Goal: Task Accomplishment & Management: Manage account settings

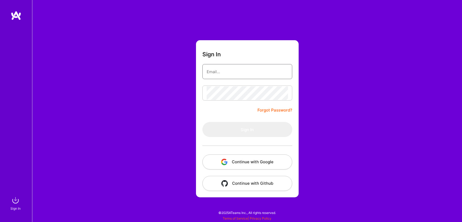
type input "[PERSON_NAME][EMAIL_ADDRESS][DOMAIN_NAME]"
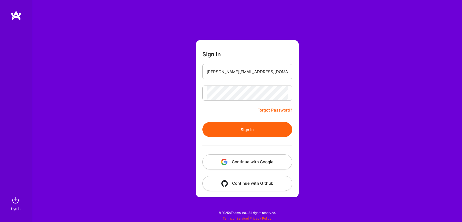
click at [242, 134] on button "Sign In" at bounding box center [248, 129] width 90 height 15
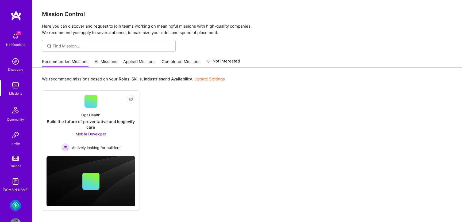
click at [108, 64] on link "All Missions" at bounding box center [106, 63] width 23 height 9
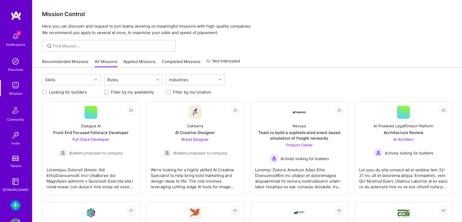
click at [72, 62] on link "Recommended Missions" at bounding box center [65, 63] width 47 height 9
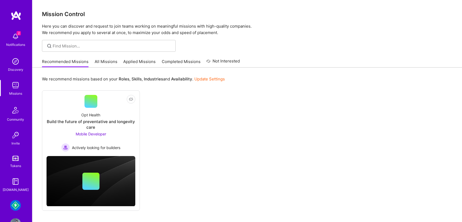
click at [17, 204] on img at bounding box center [15, 205] width 11 height 11
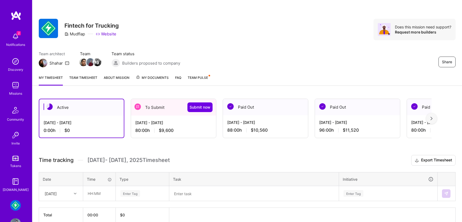
drag, startPoint x: 206, startPoint y: 105, endPoint x: 213, endPoint y: 37, distance: 68.9
click at [213, 40] on div "Share Fintech for Trucking Mudflap Website Does this mission need support? Requ…" at bounding box center [247, 124] width 430 height 248
click at [166, 121] on div "[DATE] - [DATE]" at bounding box center [173, 123] width 77 height 6
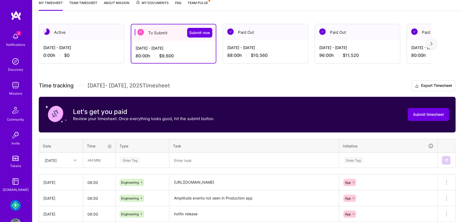
scroll to position [66, 0]
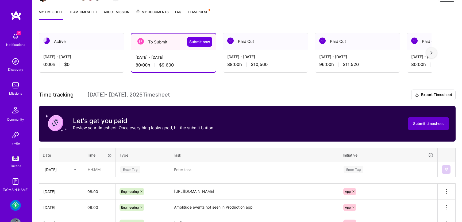
click at [433, 125] on span "Submit timesheet" at bounding box center [428, 123] width 31 height 5
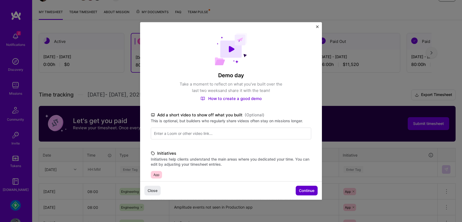
click at [311, 191] on span "Continue" at bounding box center [307, 190] width 16 height 5
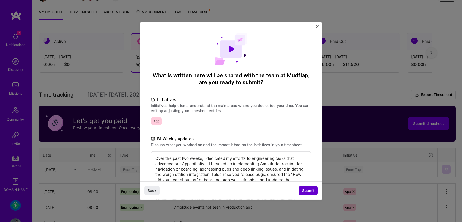
click at [315, 190] on button "Submit" at bounding box center [308, 190] width 19 height 10
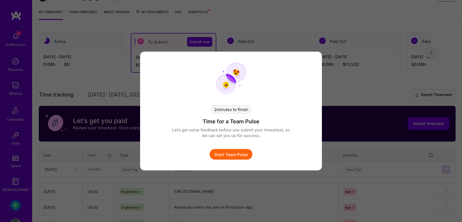
click at [242, 153] on button "Start Team Pulse" at bounding box center [231, 154] width 43 height 11
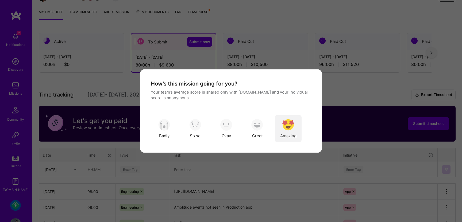
click at [285, 122] on img "modal" at bounding box center [289, 125] width 12 height 12
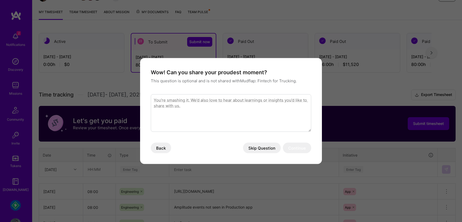
click at [262, 149] on button "Skip Question" at bounding box center [262, 147] width 38 height 11
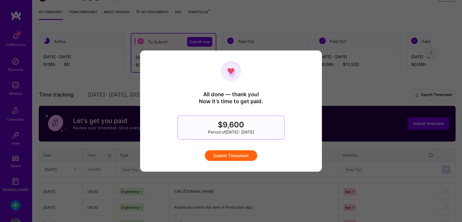
click at [238, 157] on button "Submit Timesheet" at bounding box center [231, 155] width 52 height 11
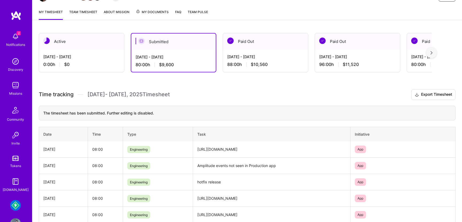
click at [15, 109] on img at bounding box center [15, 110] width 13 height 13
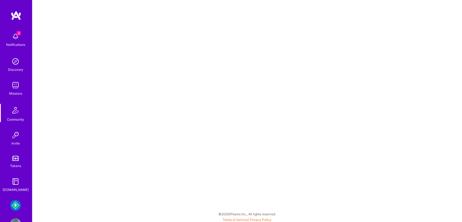
click at [20, 90] on img at bounding box center [15, 85] width 11 height 11
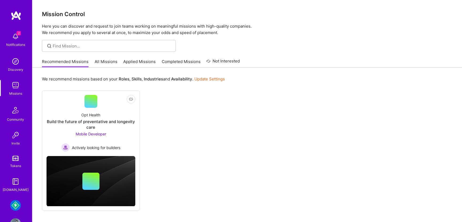
click at [208, 79] on link "Update Settings" at bounding box center [210, 78] width 31 height 5
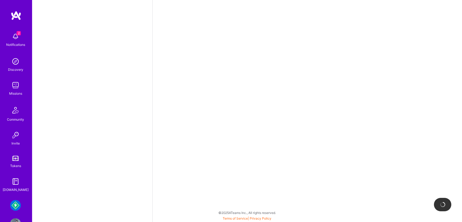
scroll to position [208, 0]
select select "CA"
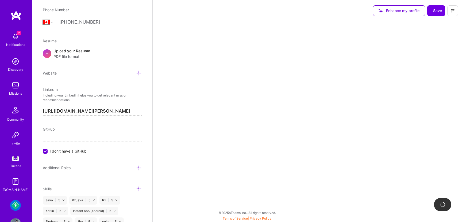
scroll to position [0, 0]
select select "Not Available"
select select "1 Month"
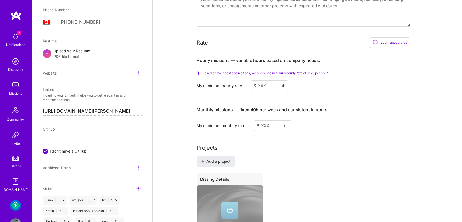
scroll to position [317, 0]
click at [265, 80] on input at bounding box center [269, 85] width 37 height 10
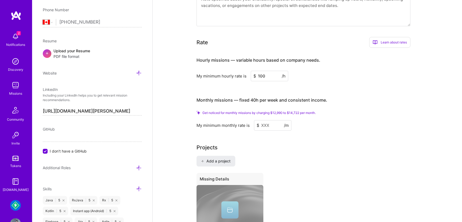
type input "100"
click at [296, 71] on div "My minimum hourly rate is $ 100 /h" at bounding box center [304, 76] width 214 height 10
click at [273, 120] on input at bounding box center [272, 125] width 37 height 10
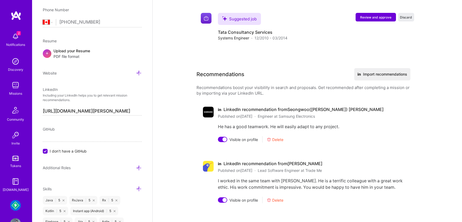
scroll to position [788, 0]
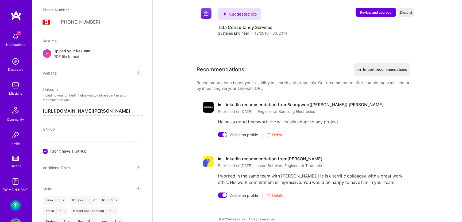
click at [224, 132] on div at bounding box center [225, 134] width 4 height 4
click at [224, 193] on div at bounding box center [225, 195] width 4 height 4
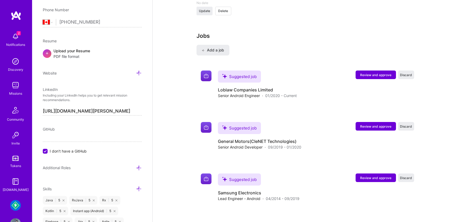
scroll to position [557, 0]
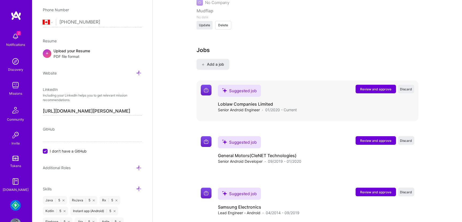
click at [374, 85] on button "Review and approve" at bounding box center [376, 89] width 40 height 9
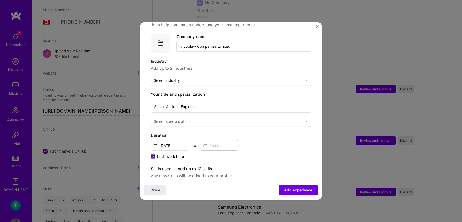
scroll to position [48, 0]
click at [288, 191] on span "Add experience" at bounding box center [298, 189] width 28 height 5
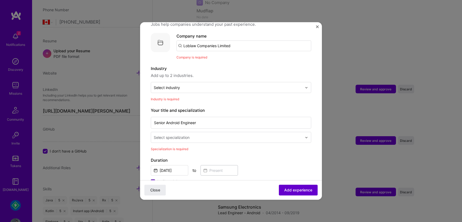
scroll to position [54, 0]
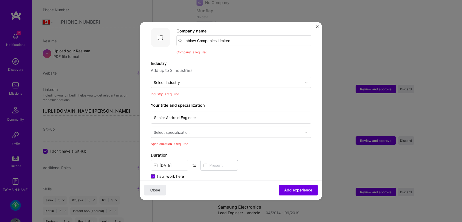
click at [216, 129] on div at bounding box center [229, 132] width 150 height 7
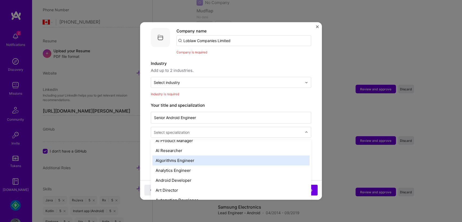
scroll to position [26, 0]
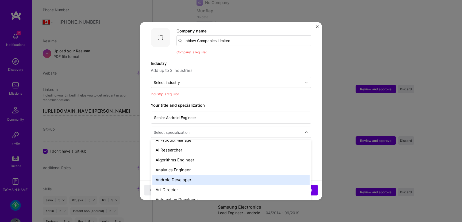
click at [183, 174] on div "Android Developer" at bounding box center [231, 179] width 157 height 10
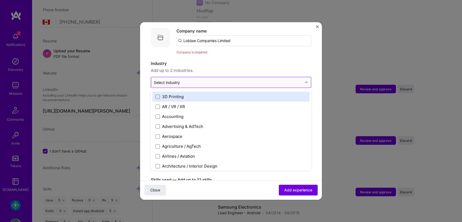
click at [210, 79] on input "text" at bounding box center [228, 82] width 149 height 6
type input "ret"
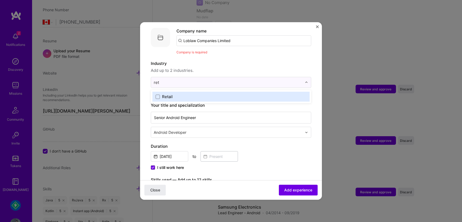
click at [192, 94] on label "Retail" at bounding box center [231, 97] width 151 height 6
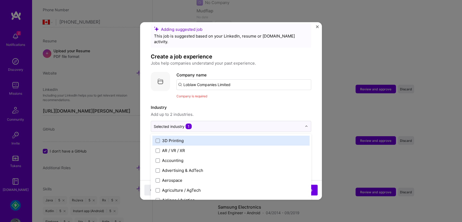
scroll to position [9, 0]
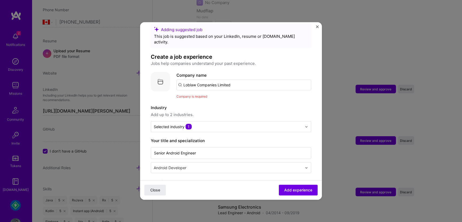
click at [203, 79] on input "Loblaw Companies Limited" at bounding box center [244, 84] width 135 height 11
click at [234, 79] on input "Loblaw Companies Limited" at bounding box center [244, 84] width 135 height 11
click at [285, 192] on button "Add experience" at bounding box center [298, 189] width 39 height 11
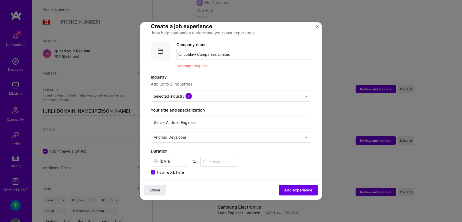
scroll to position [28, 0]
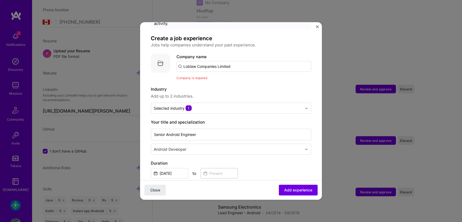
drag, startPoint x: 240, startPoint y: 62, endPoint x: 197, endPoint y: 61, distance: 43.6
click at [197, 61] on input "Loblaw Companies Limited" at bounding box center [244, 66] width 135 height 11
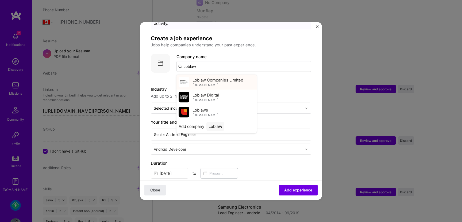
click at [200, 82] on span "loblaw.ca" at bounding box center [206, 84] width 26 height 4
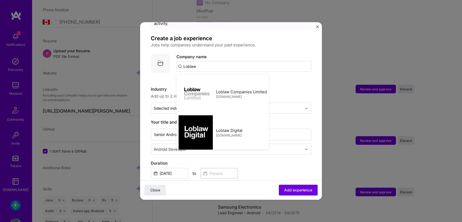
type input "Loblaw Companies Limited"
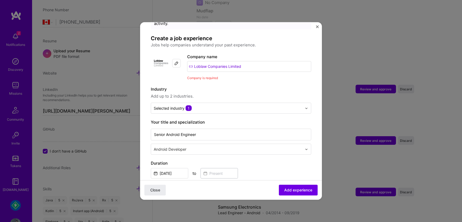
click at [249, 86] on label "Industry" at bounding box center [231, 89] width 161 height 6
click at [289, 191] on span "Add experience" at bounding box center [298, 189] width 28 height 5
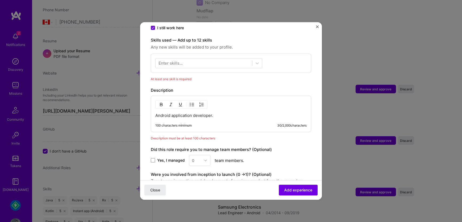
scroll to position [173, 0]
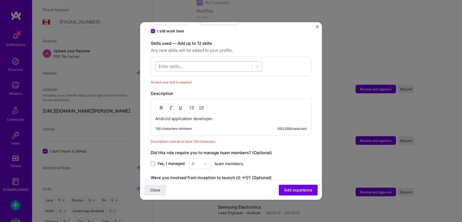
click at [227, 62] on div at bounding box center [204, 66] width 97 height 9
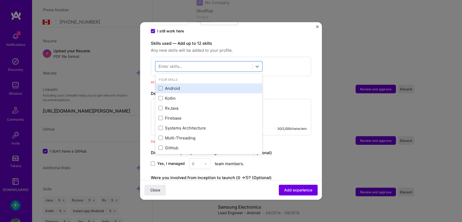
click at [171, 85] on div "Android" at bounding box center [209, 88] width 101 height 6
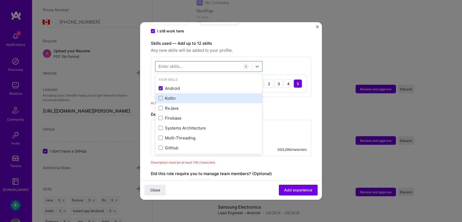
click at [166, 95] on div "Kotlin" at bounding box center [209, 98] width 101 height 6
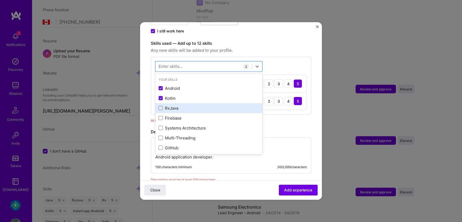
click at [165, 105] on div "RxJava" at bounding box center [209, 108] width 101 height 6
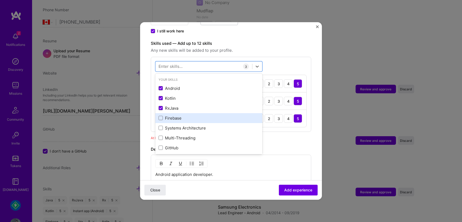
click at [167, 115] on div "Firebase" at bounding box center [209, 118] width 101 height 6
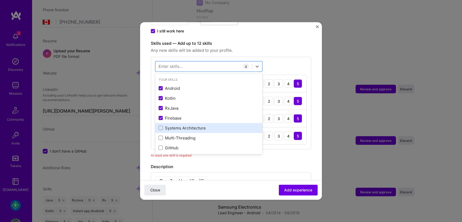
click at [170, 125] on div "Systems Architecture" at bounding box center [209, 128] width 101 height 6
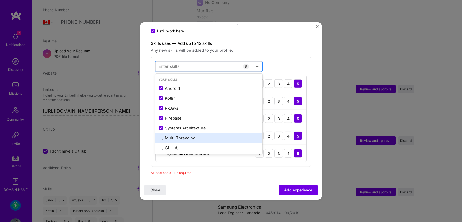
click at [170, 135] on div "Multi-Threading" at bounding box center [209, 138] width 101 height 6
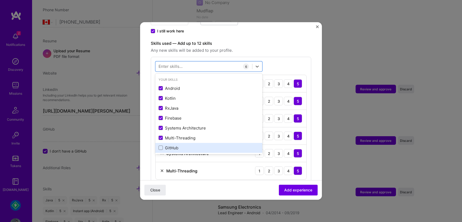
click at [167, 145] on div "GitHub" at bounding box center [209, 148] width 101 height 6
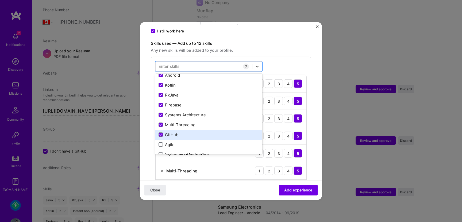
scroll to position [30, 0]
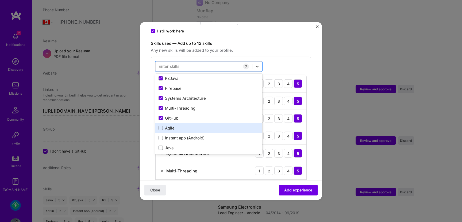
click at [168, 125] on div "Agile" at bounding box center [209, 128] width 101 height 6
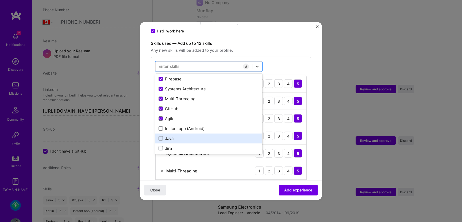
scroll to position [47, 0]
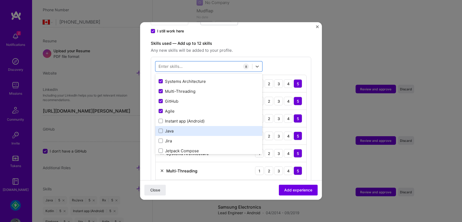
click at [170, 128] on div "Java" at bounding box center [209, 131] width 101 height 6
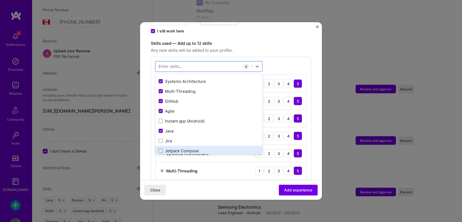
click at [169, 148] on div "Jetpack Compose" at bounding box center [209, 151] width 101 height 6
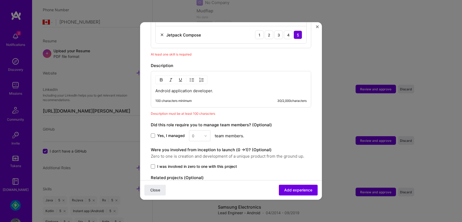
scroll to position [384, 0]
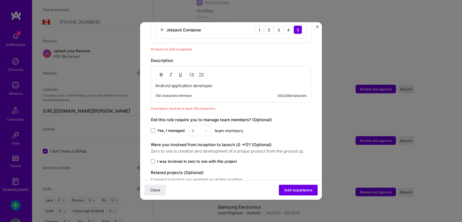
click at [218, 83] on p "Android application developer." at bounding box center [230, 85] width 151 height 5
click at [153, 193] on button "Close" at bounding box center [155, 189] width 21 height 11
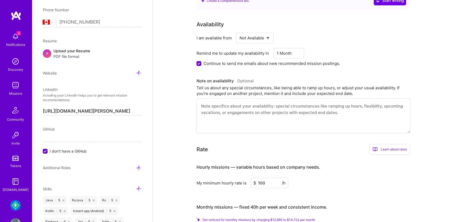
scroll to position [212, 0]
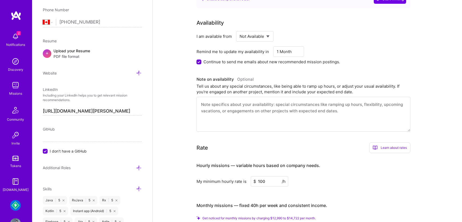
click at [267, 30] on select "Select... Right Now Future Date Not Available" at bounding box center [255, 36] width 31 height 14
select select "Right Now"
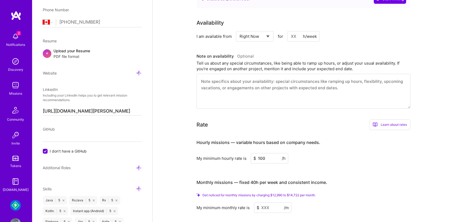
click at [306, 33] on div "h/week" at bounding box center [310, 36] width 14 height 6
click at [305, 33] on div "h/week" at bounding box center [310, 36] width 14 height 6
click at [297, 31] on input at bounding box center [304, 36] width 32 height 10
type input "40"
click at [356, 20] on div "Availability" at bounding box center [304, 23] width 214 height 8
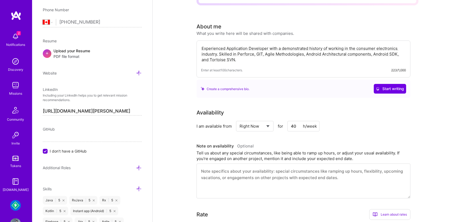
scroll to position [0, 0]
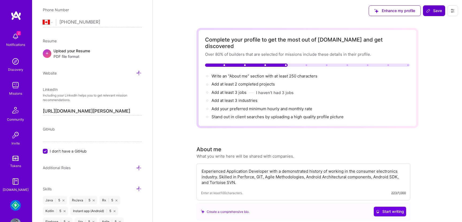
click at [434, 9] on span "Save" at bounding box center [435, 10] width 16 height 5
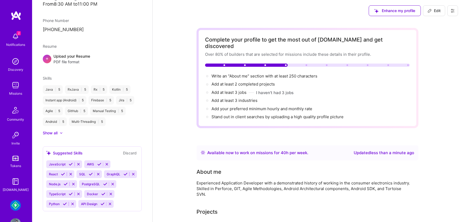
click at [18, 204] on img at bounding box center [15, 205] width 11 height 11
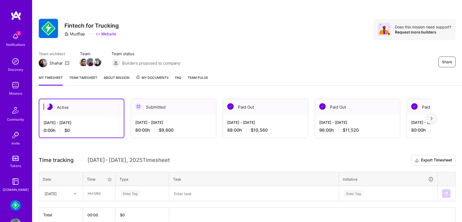
click at [14, 89] on img at bounding box center [15, 85] width 11 height 11
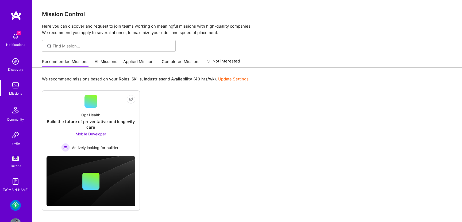
click at [234, 78] on link "Update Settings" at bounding box center [233, 78] width 31 height 5
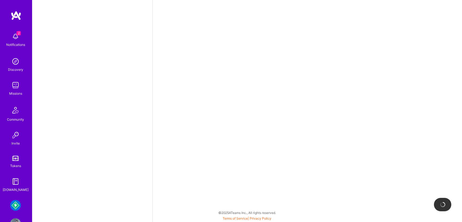
select select "CA"
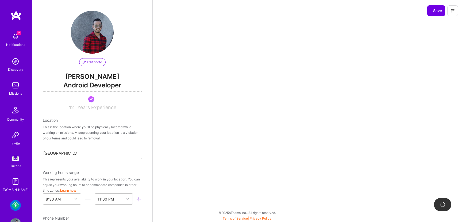
scroll to position [0, 12]
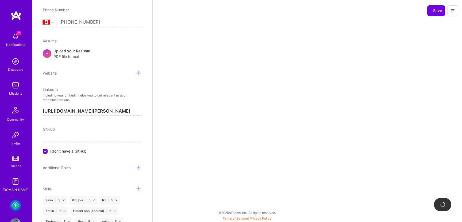
select select "Right Now"
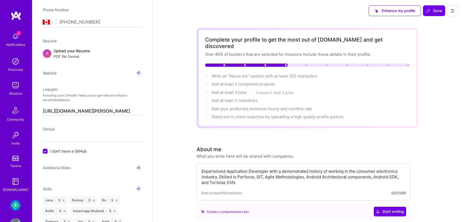
scroll to position [0, 0]
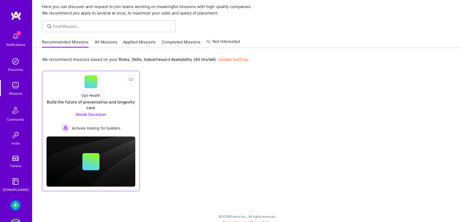
scroll to position [23, 0]
